Goal: Task Accomplishment & Management: Manage account settings

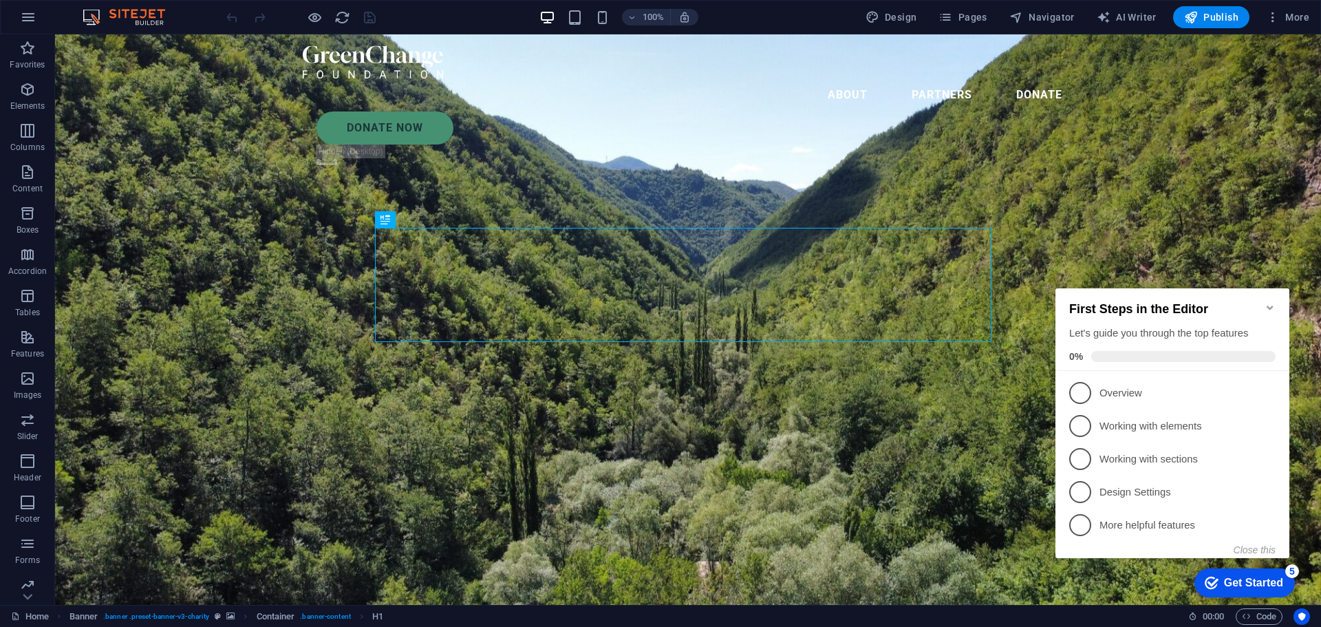
click at [11, 17] on div "100% Design Pages Navigator AI Writer Publish More" at bounding box center [661, 17] width 1320 height 33
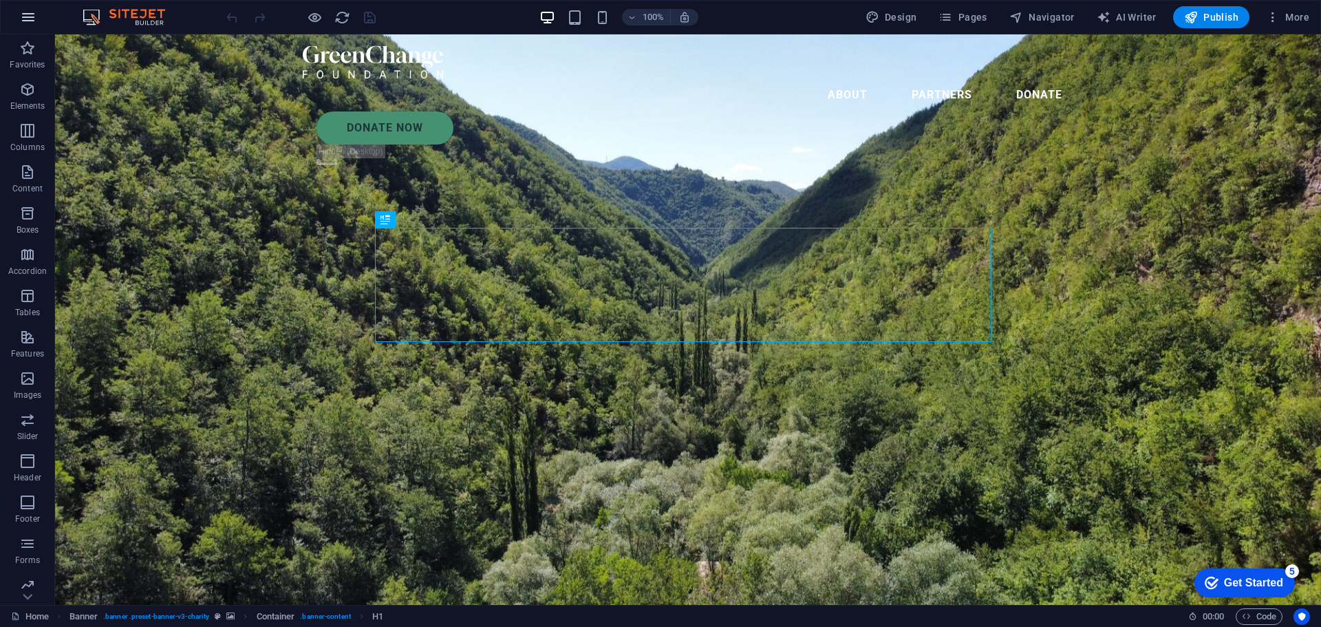
click at [25, 17] on icon "button" at bounding box center [28, 17] width 17 height 17
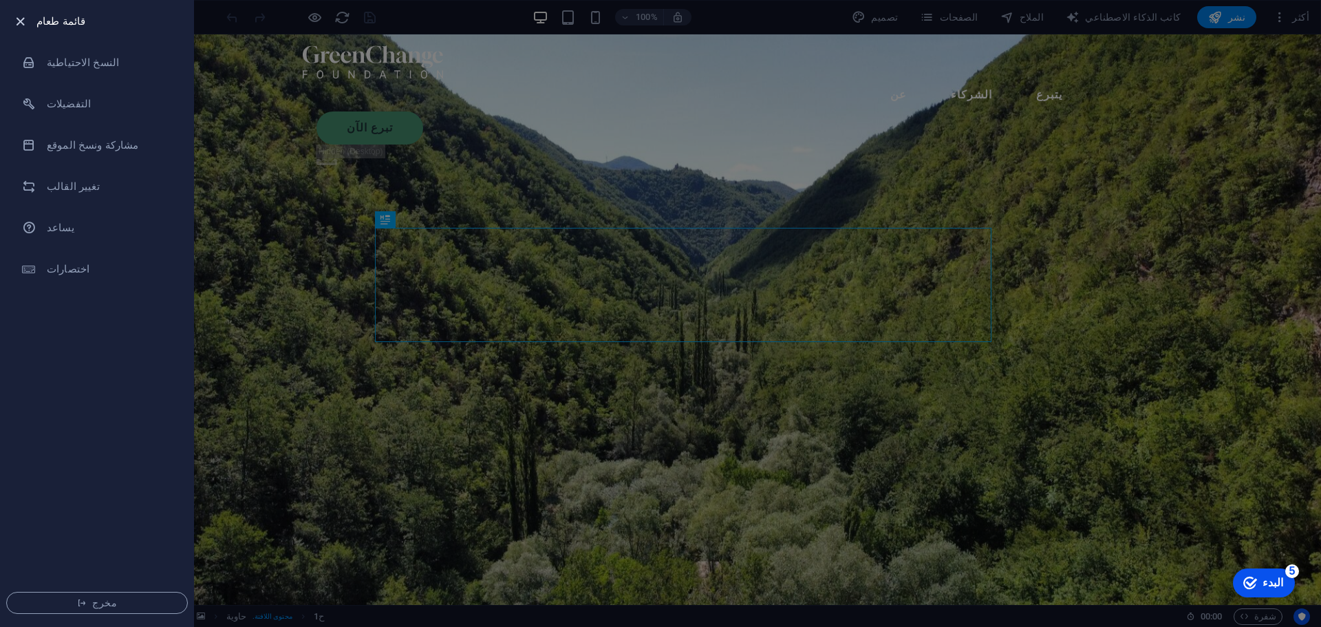
click at [19, 25] on icon "button" at bounding box center [20, 22] width 16 height 16
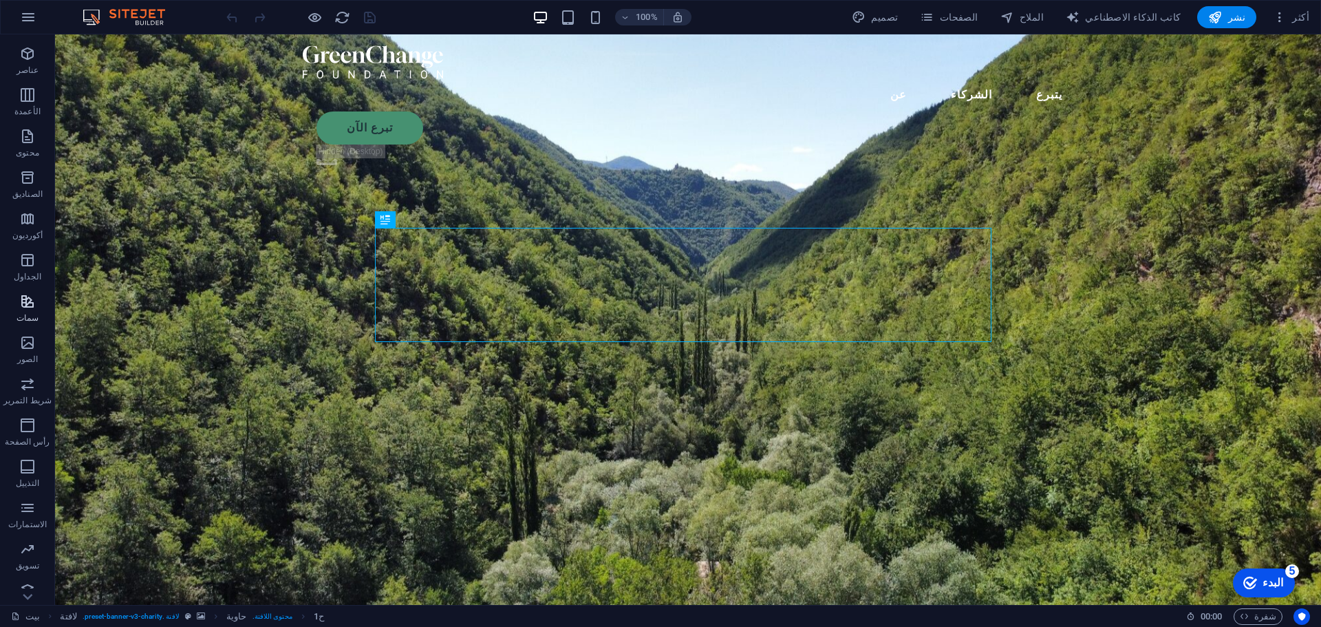
scroll to position [49, 0]
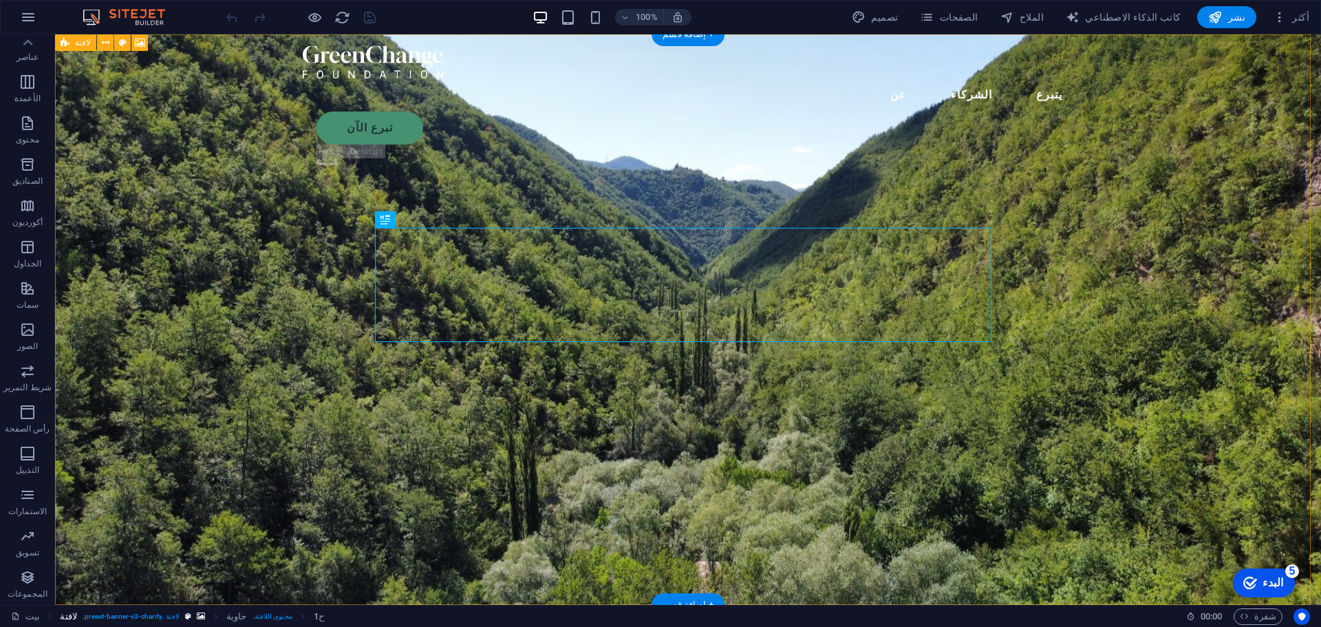
click at [141, 612] on font "لافتة .preset-banner-v3-charity" at bounding box center [132, 616] width 95 height 8
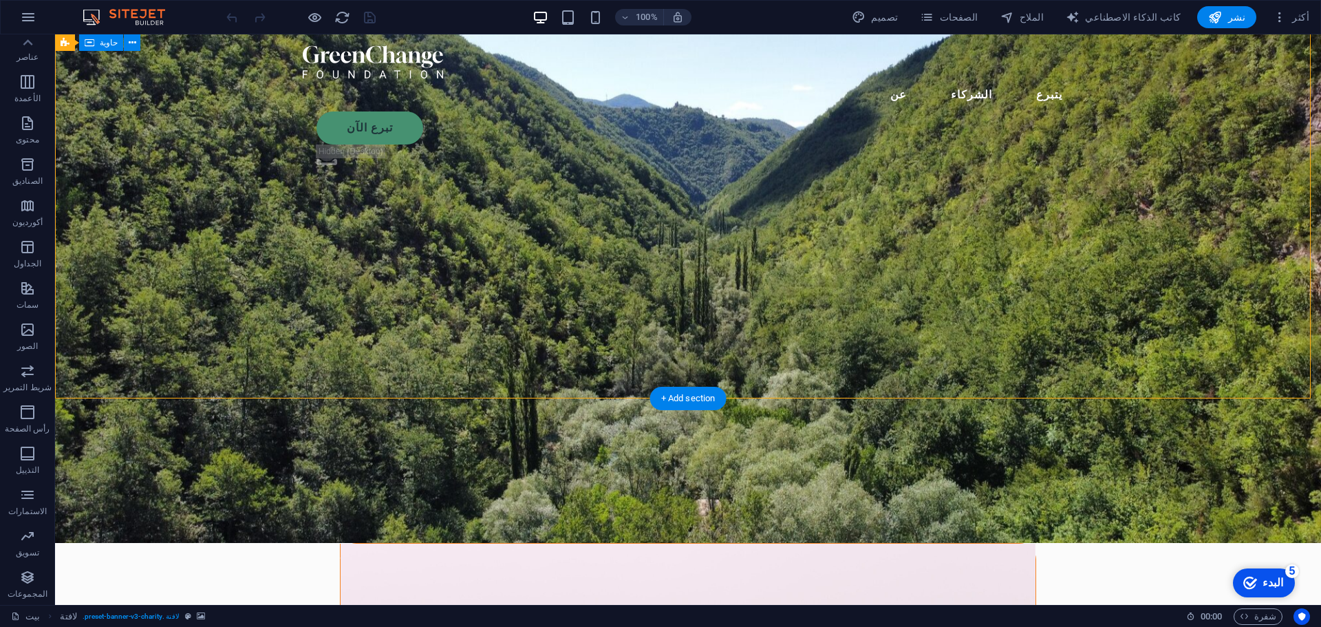
scroll to position [0, 0]
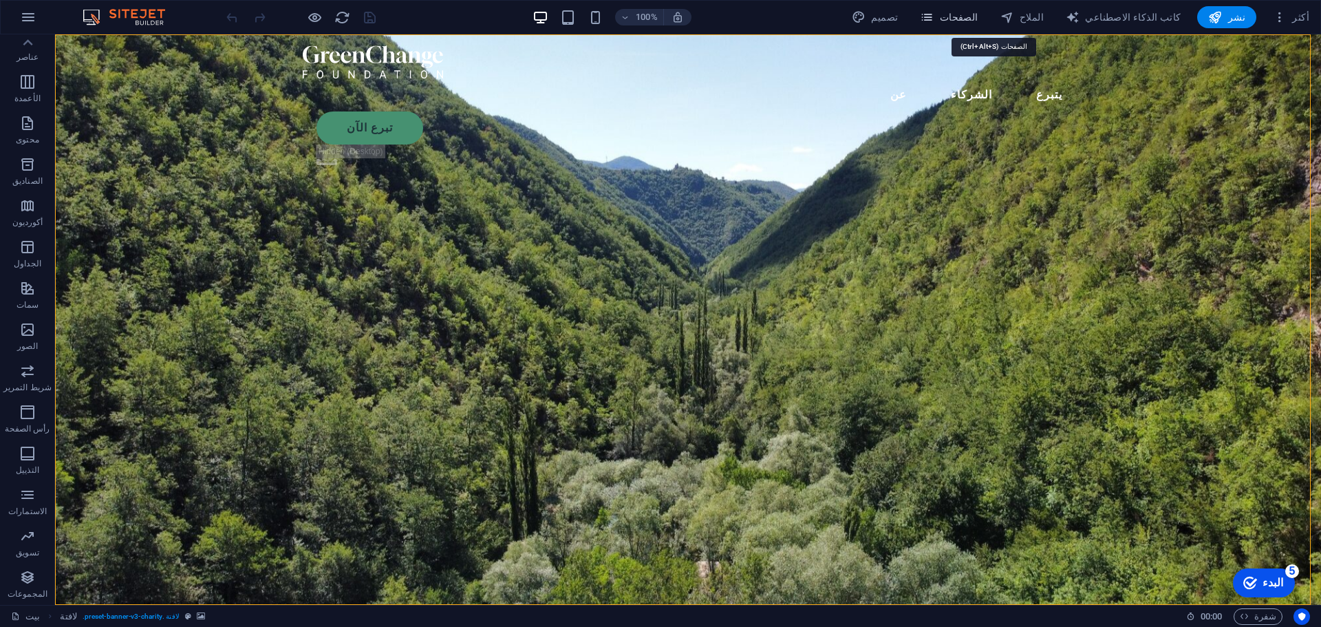
click at [979, 15] on font "الصفحات" at bounding box center [959, 17] width 39 height 11
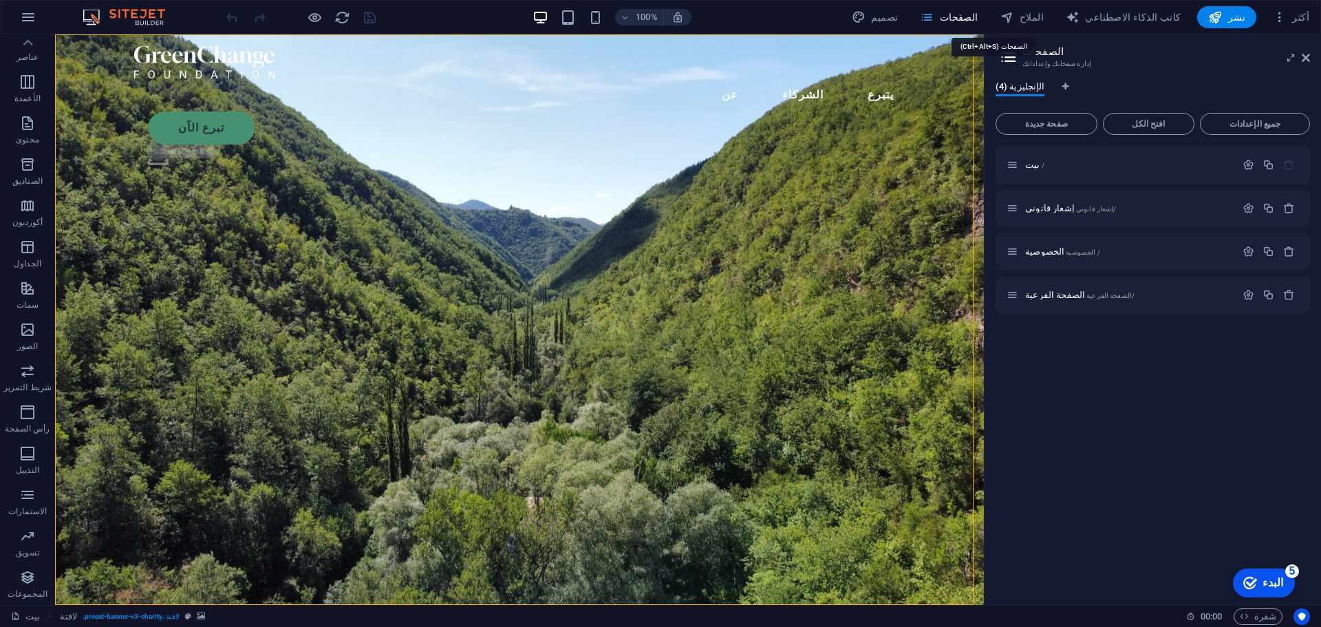
click at [979, 15] on font "الصفحات" at bounding box center [959, 17] width 39 height 11
click at [1307, 22] on font "أكثر" at bounding box center [1300, 17] width 17 height 11
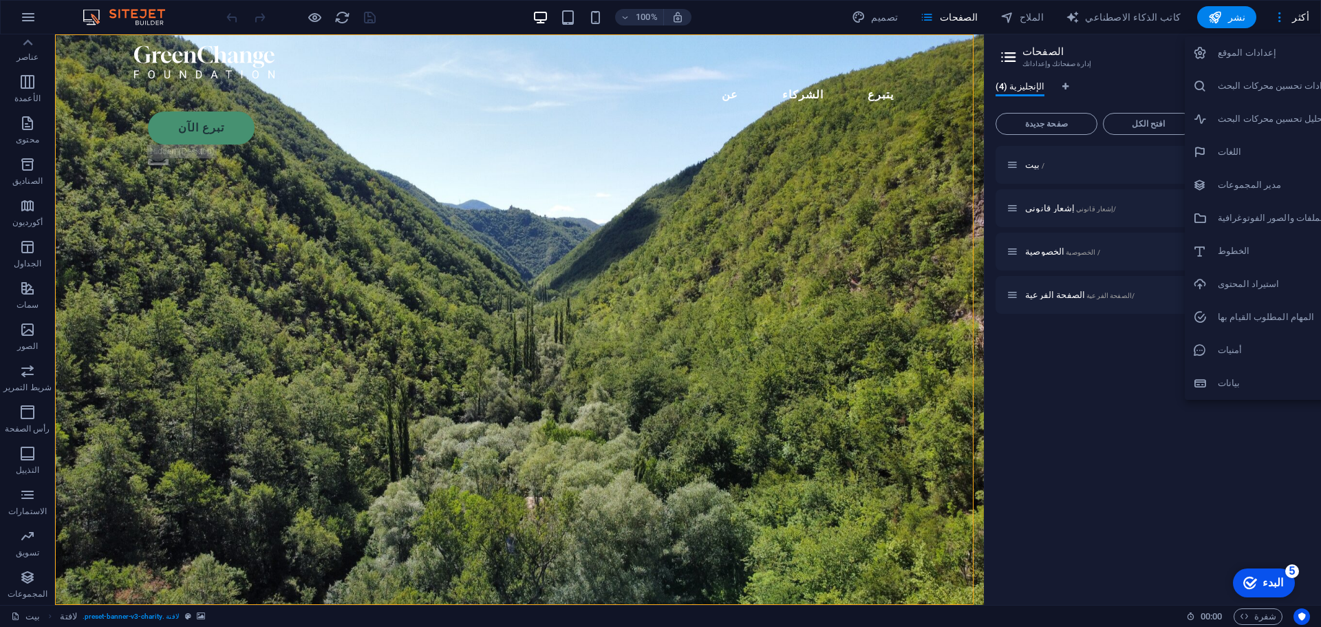
click at [1291, 45] on h6 "إعدادات الموقع" at bounding box center [1277, 53] width 118 height 17
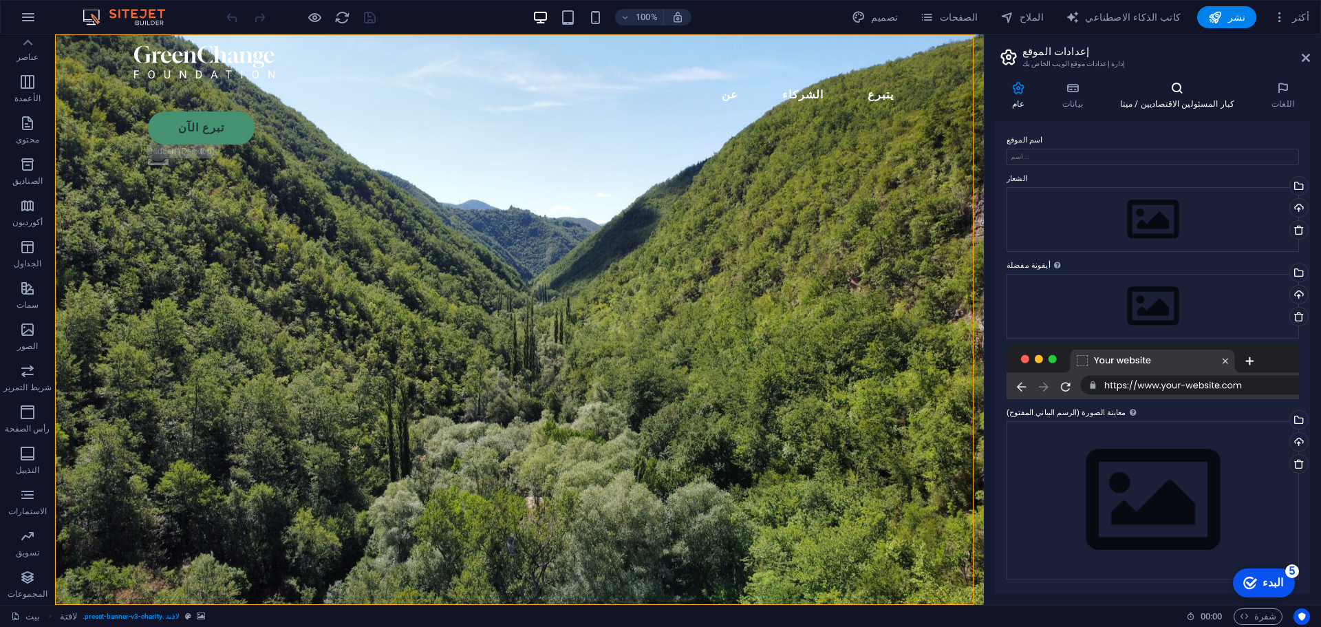
click at [1187, 106] on font "كبار المسئولين الاقتصاديين / ميتا" at bounding box center [1177, 104] width 114 height 10
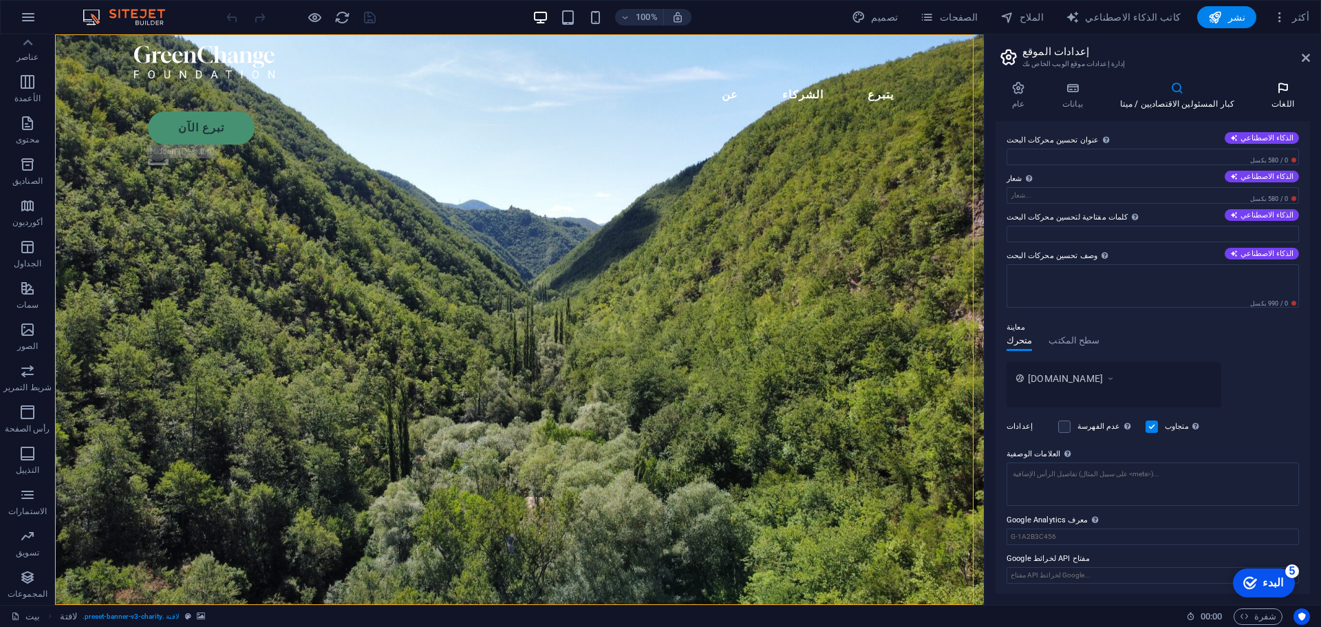
click at [1294, 92] on icon at bounding box center [1283, 88] width 54 height 14
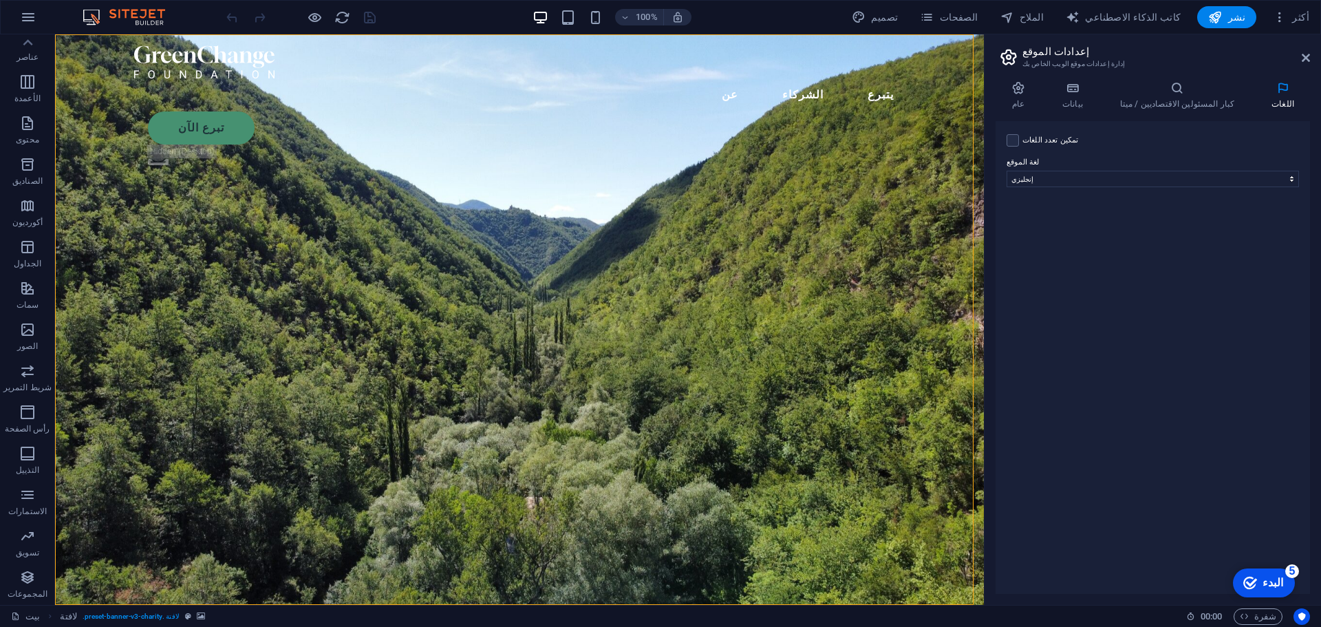
click at [1006, 48] on icon at bounding box center [1008, 56] width 21 height 19
click at [1307, 55] on icon at bounding box center [1306, 57] width 8 height 11
